Goal: Transaction & Acquisition: Purchase product/service

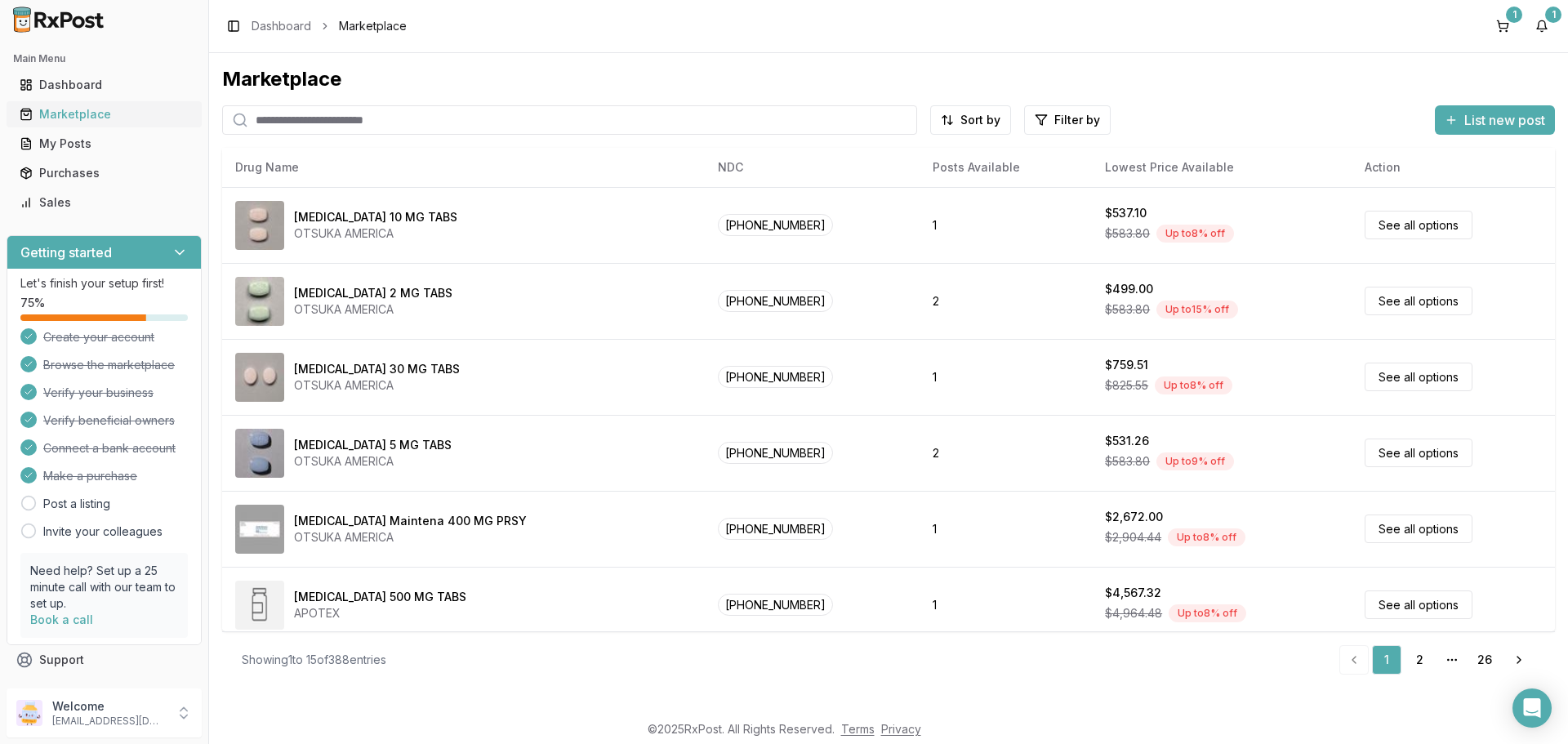
click at [56, 120] on div "Marketplace" at bounding box center [104, 114] width 169 height 16
click at [297, 119] on input "search" at bounding box center [570, 120] width 695 height 29
type input "*******"
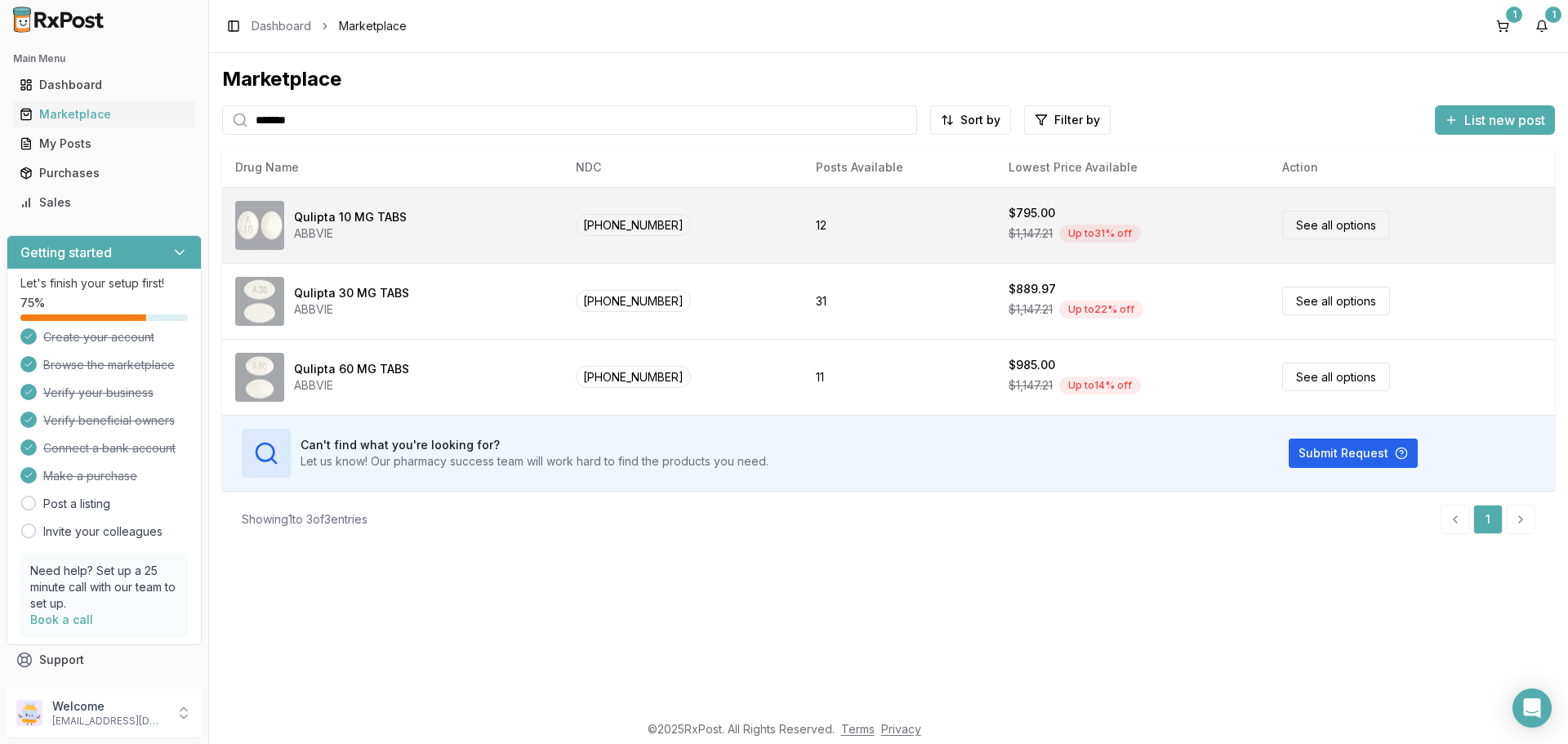
click at [1319, 224] on link "See all options" at bounding box center [1336, 225] width 108 height 29
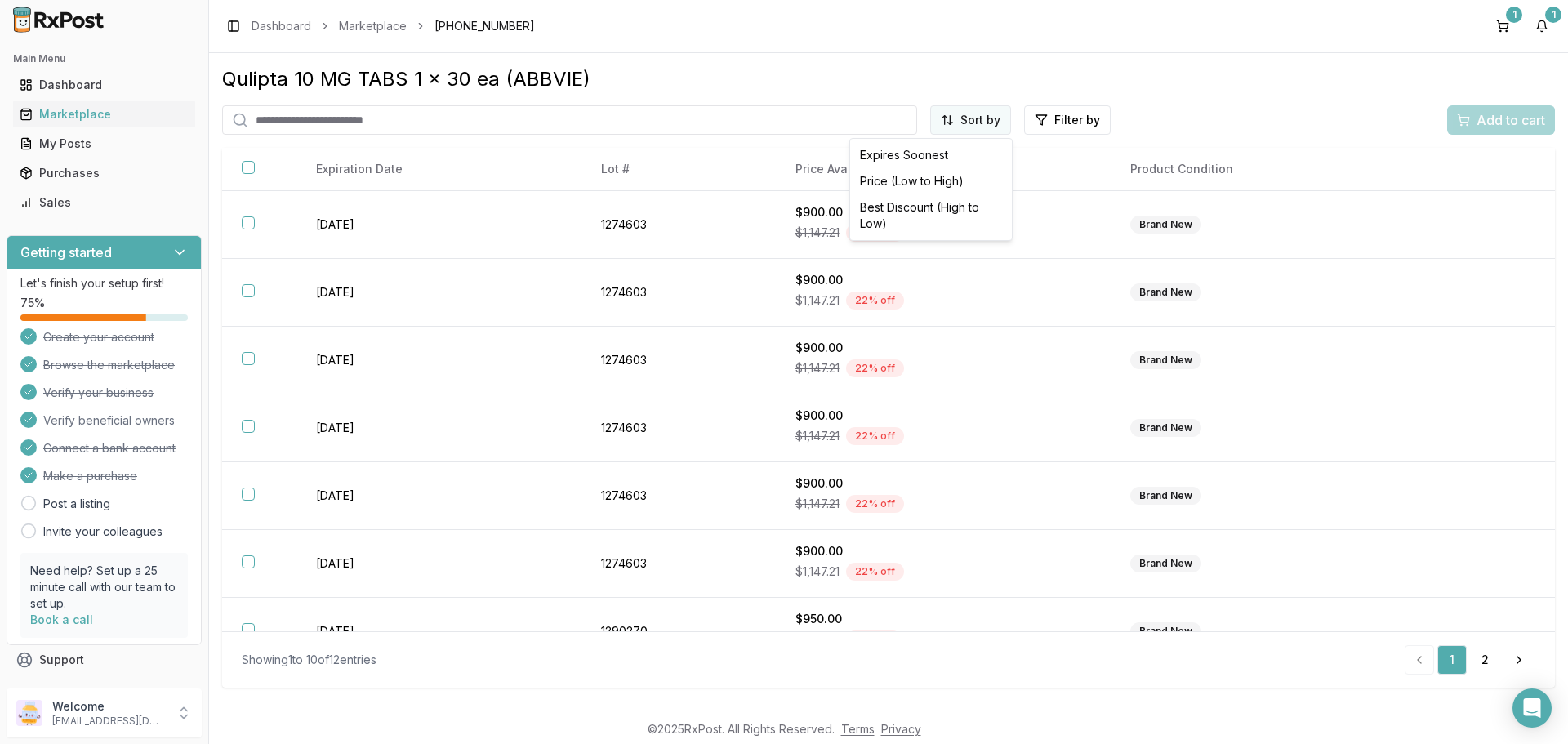
click at [970, 119] on html "Main Menu Dashboard Marketplace My Posts Purchases Sales Getting started Let's …" at bounding box center [784, 372] width 1568 height 744
click at [910, 182] on div "Price (Low to High)" at bounding box center [931, 180] width 155 height 26
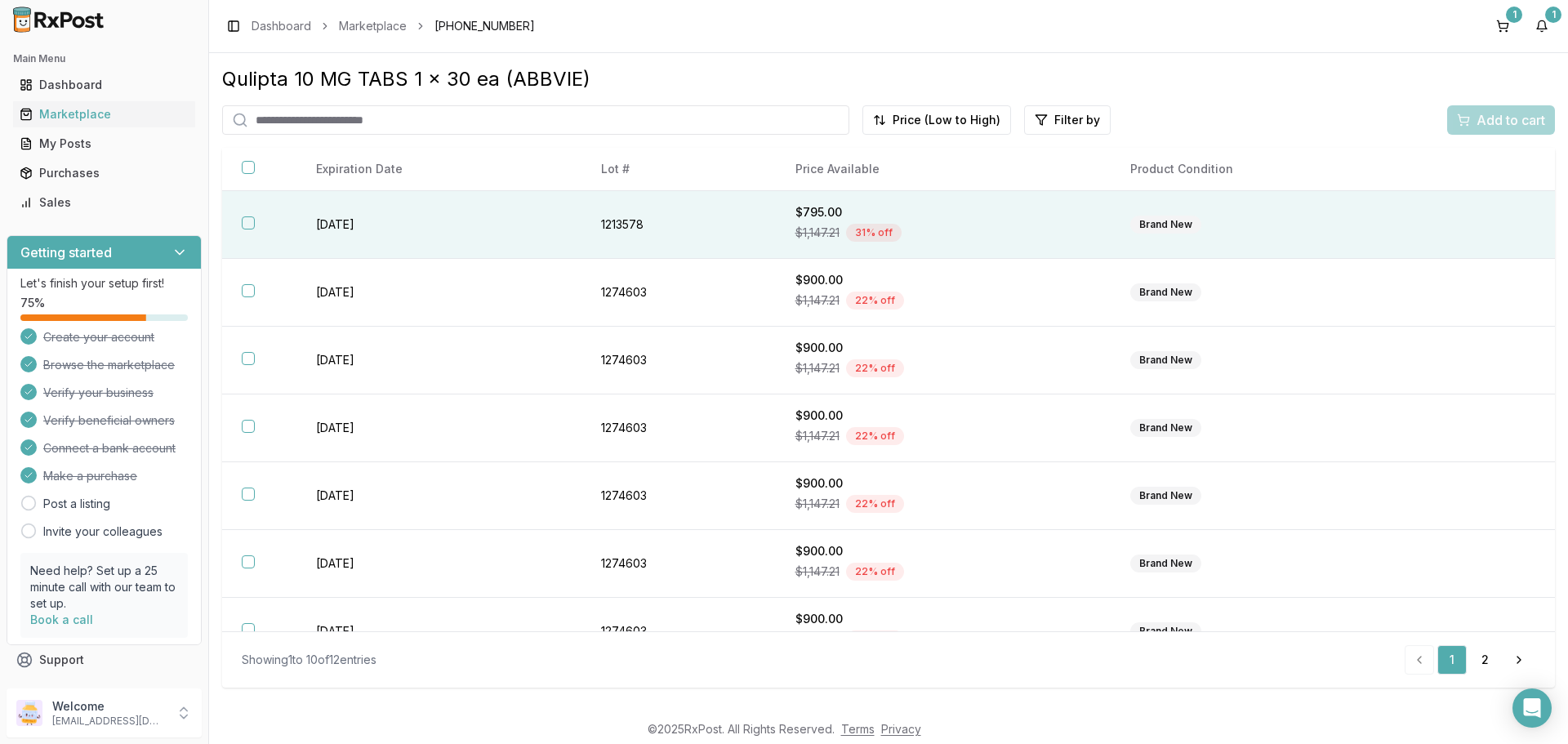
click at [247, 224] on button "button" at bounding box center [248, 222] width 13 height 13
click at [1478, 125] on span "Add to cart" at bounding box center [1511, 120] width 69 height 20
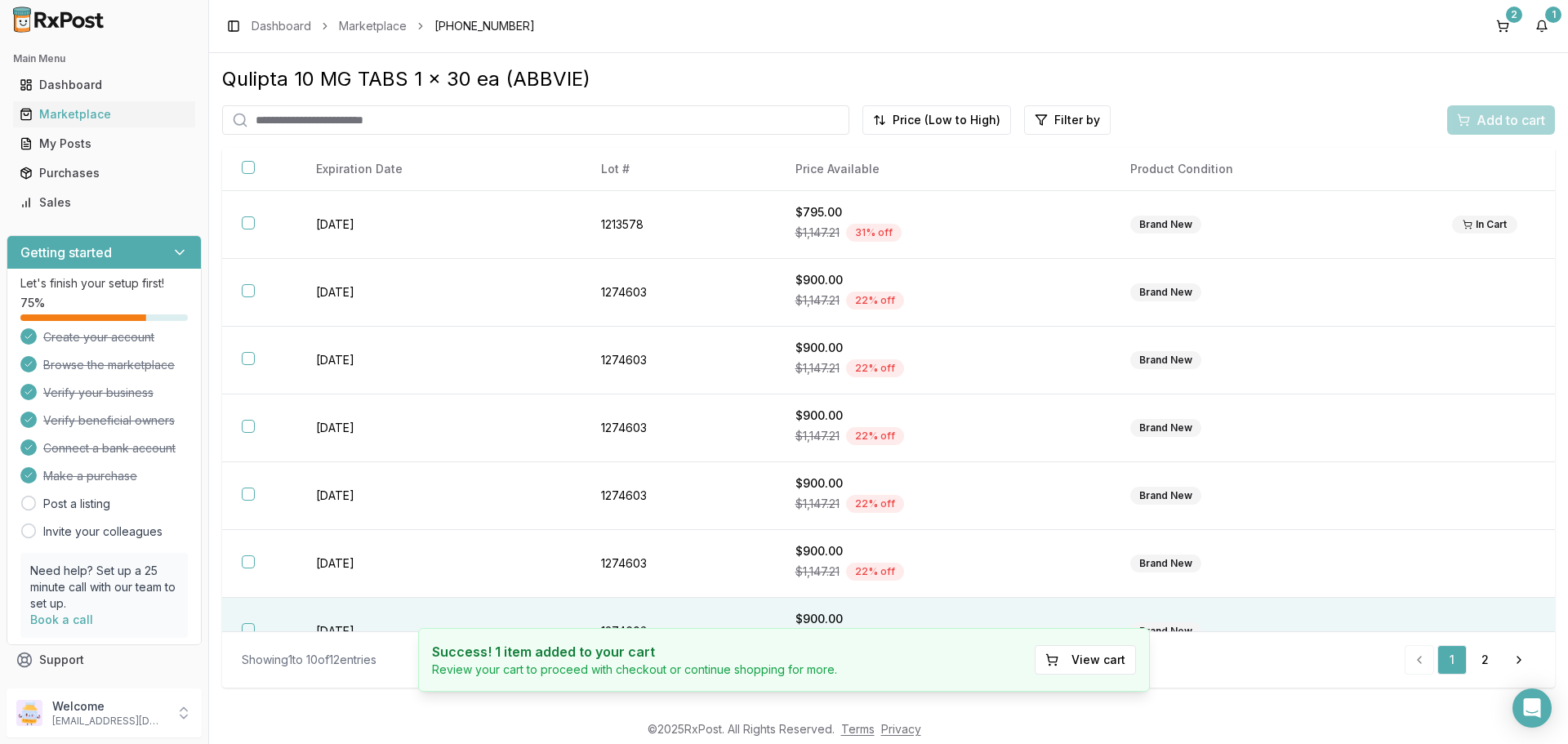
drag, startPoint x: 1087, startPoint y: 655, endPoint x: 1053, endPoint y: 601, distance: 63.8
click at [1086, 655] on button "View cart" at bounding box center [1085, 659] width 101 height 29
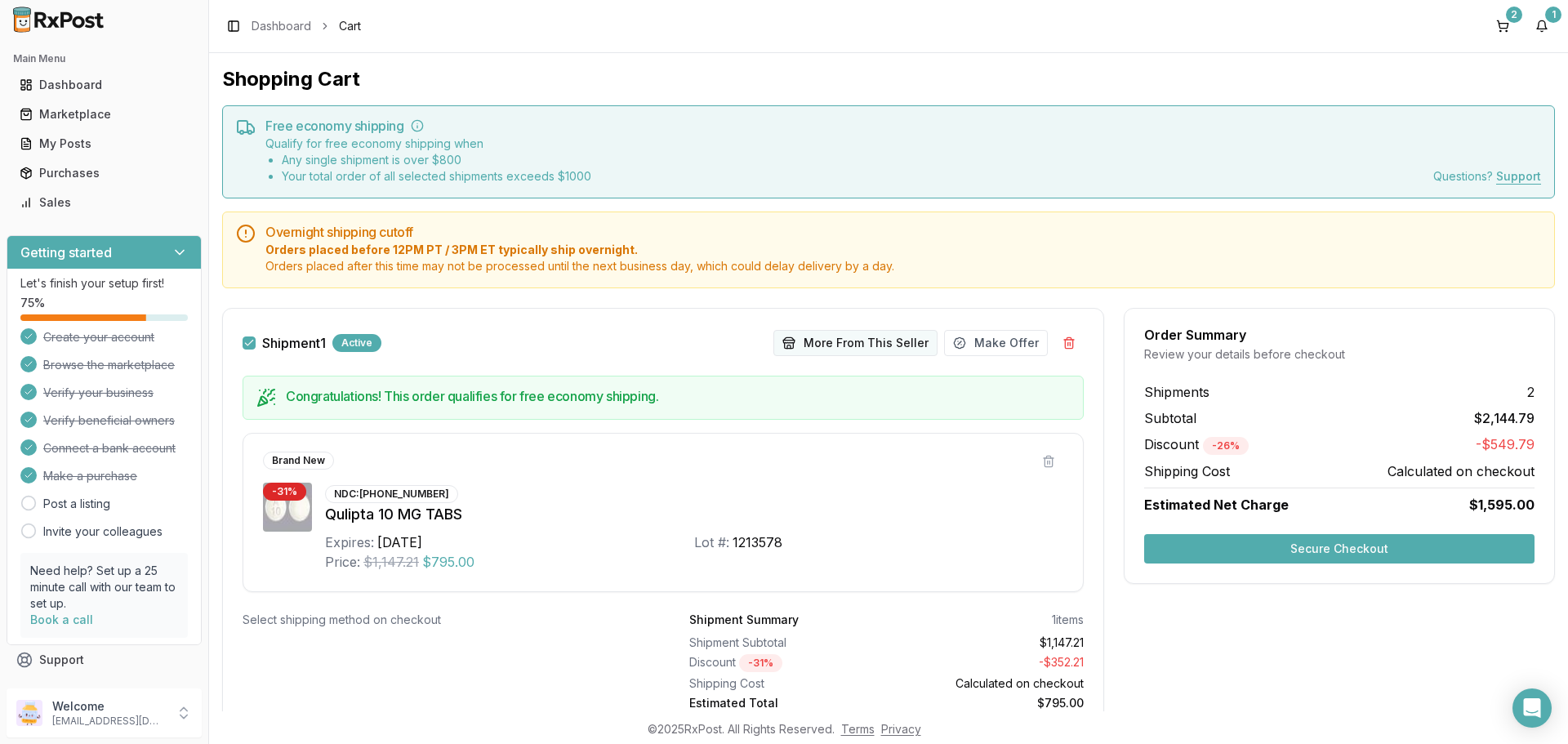
click at [882, 340] on button "More From This Seller" at bounding box center [856, 342] width 164 height 26
